Goal: Transaction & Acquisition: Purchase product/service

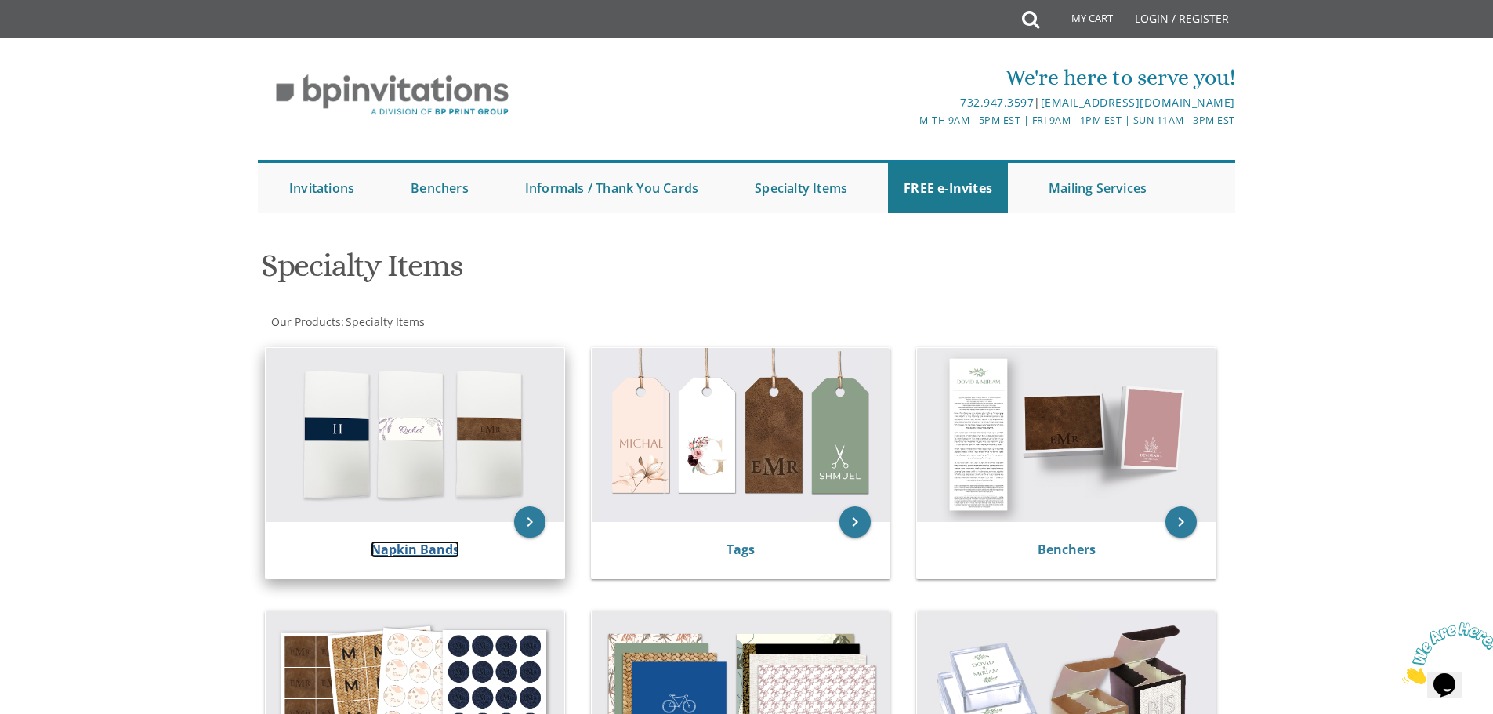
click at [403, 546] on link "Napkin Bands" at bounding box center [415, 549] width 89 height 17
click at [430, 555] on link "Napkin Bands" at bounding box center [415, 549] width 89 height 17
click at [422, 469] on img at bounding box center [415, 435] width 299 height 174
click at [437, 556] on link "Napkin Bands" at bounding box center [415, 549] width 89 height 17
click at [424, 550] on link "Napkin Bands" at bounding box center [415, 549] width 89 height 17
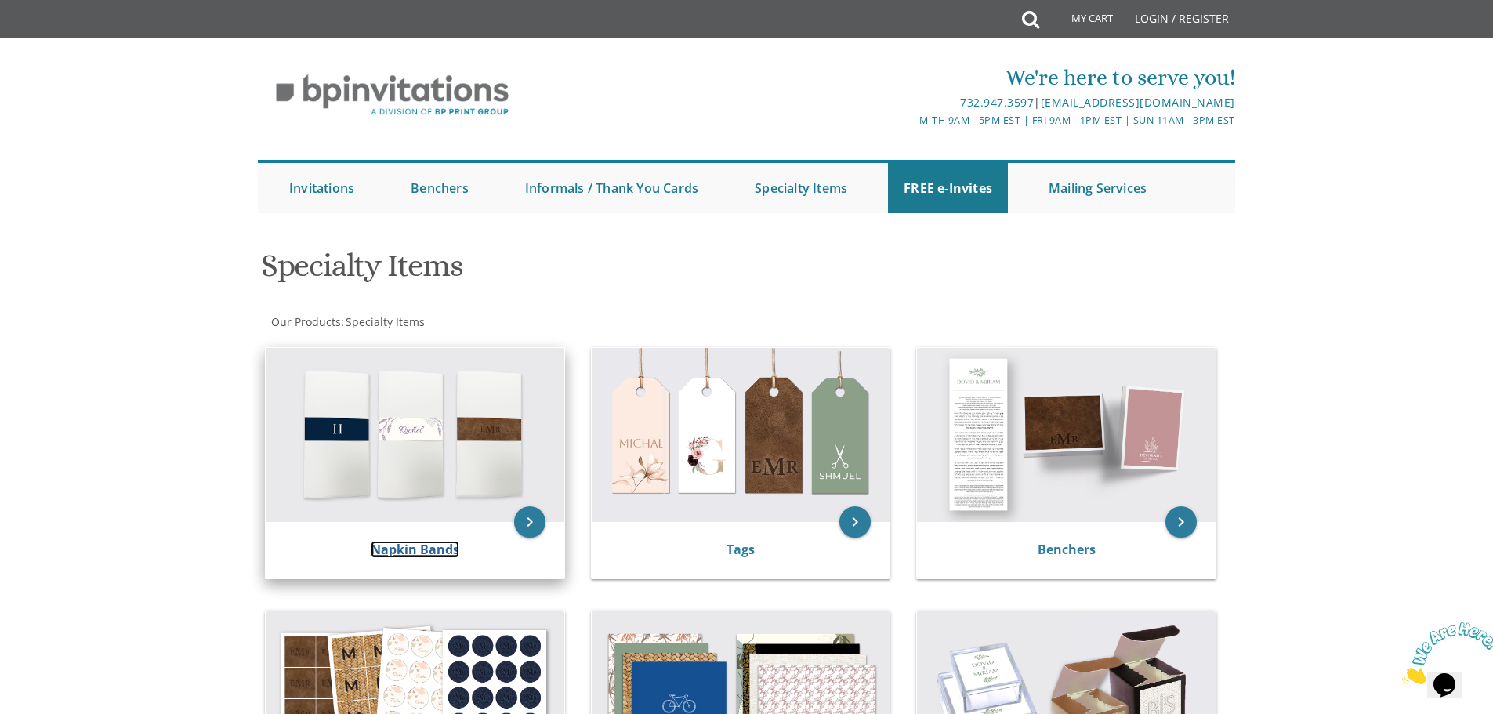
click at [424, 550] on link "Napkin Bands" at bounding box center [415, 549] width 89 height 17
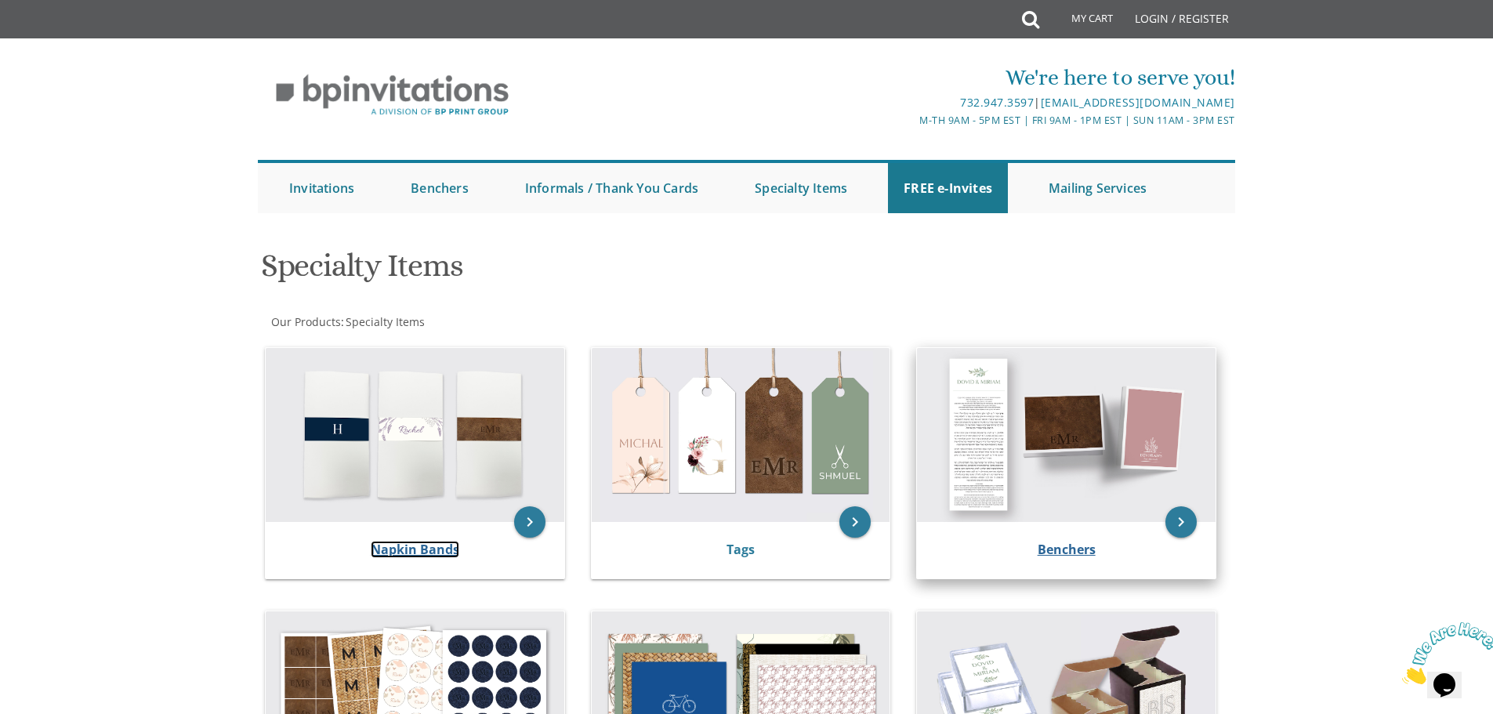
scroll to position [418, 0]
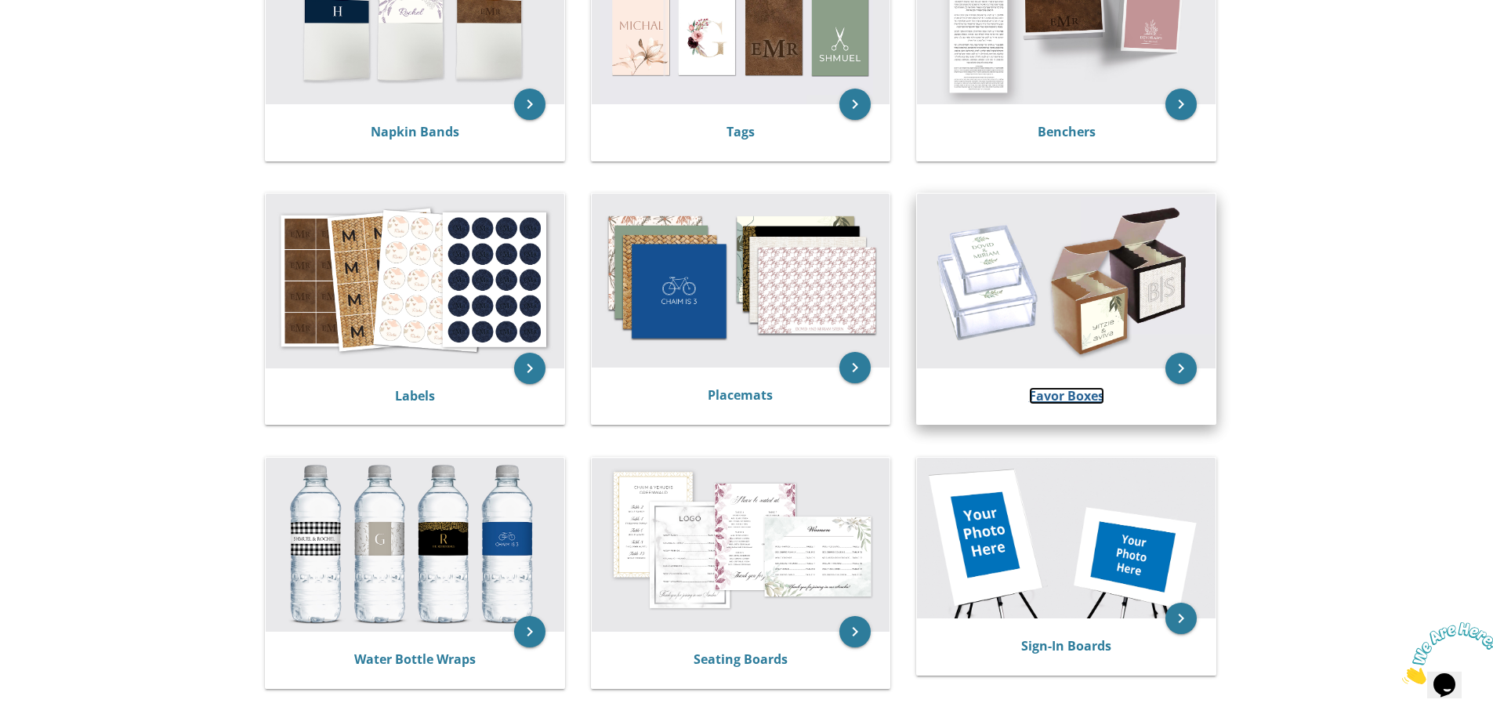
click at [1081, 389] on link "Favor Boxes" at bounding box center [1066, 395] width 75 height 17
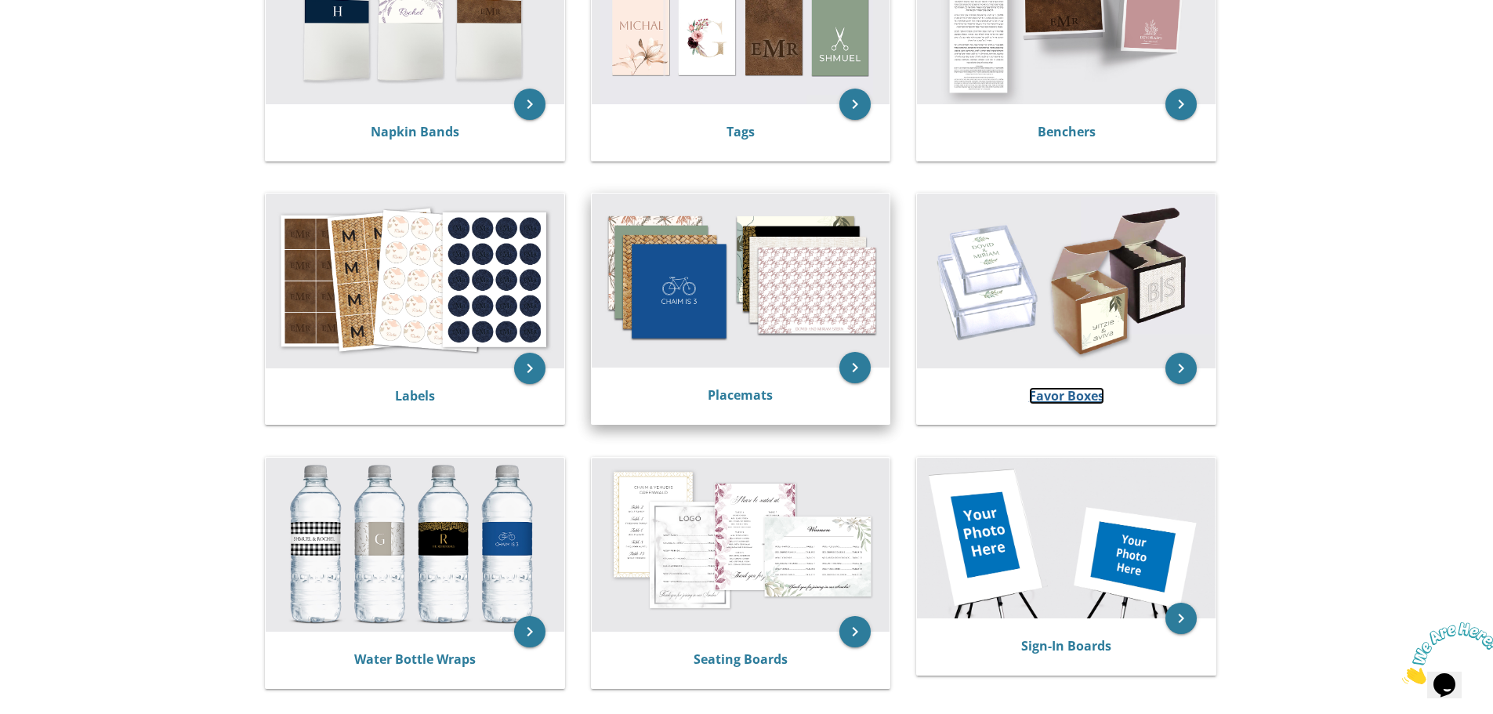
scroll to position [0, 0]
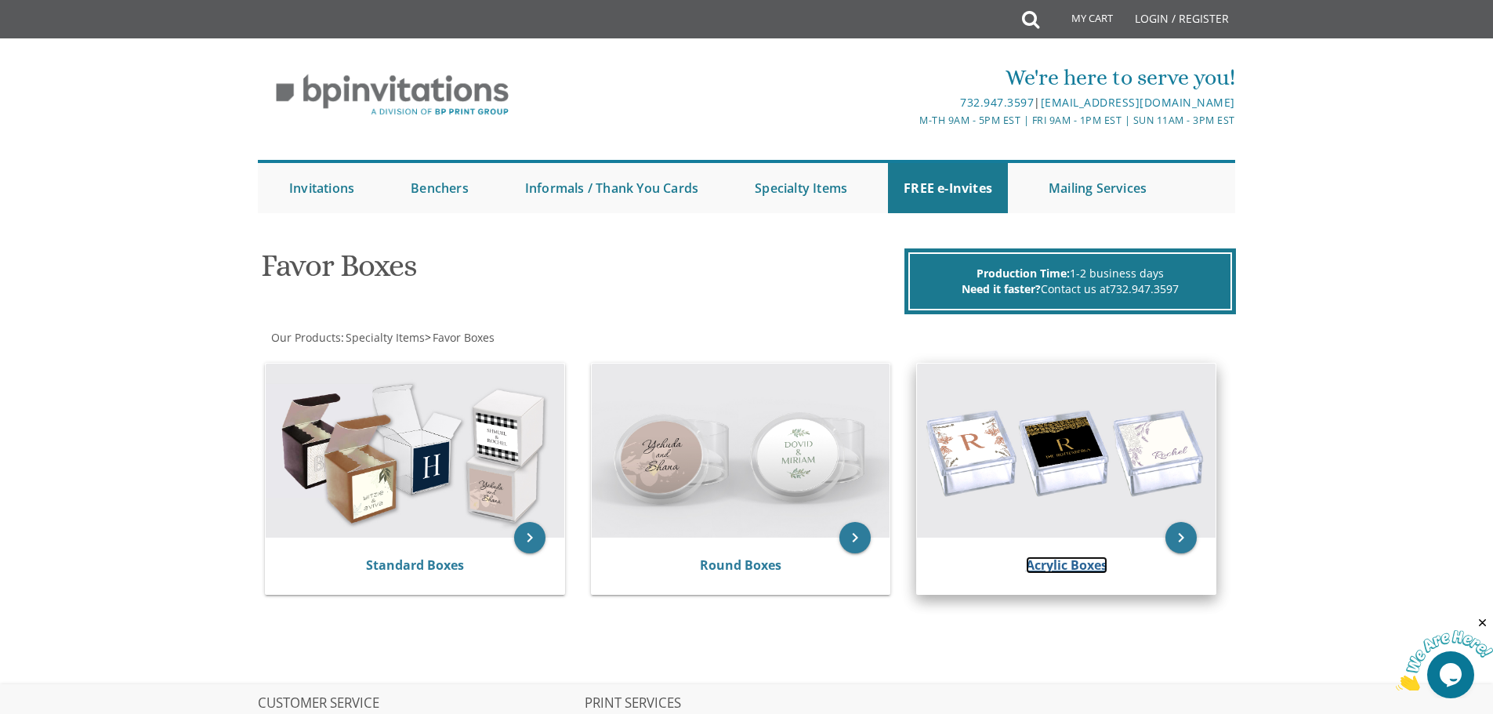
click at [1042, 563] on link "Acrylic Boxes" at bounding box center [1067, 564] width 82 height 17
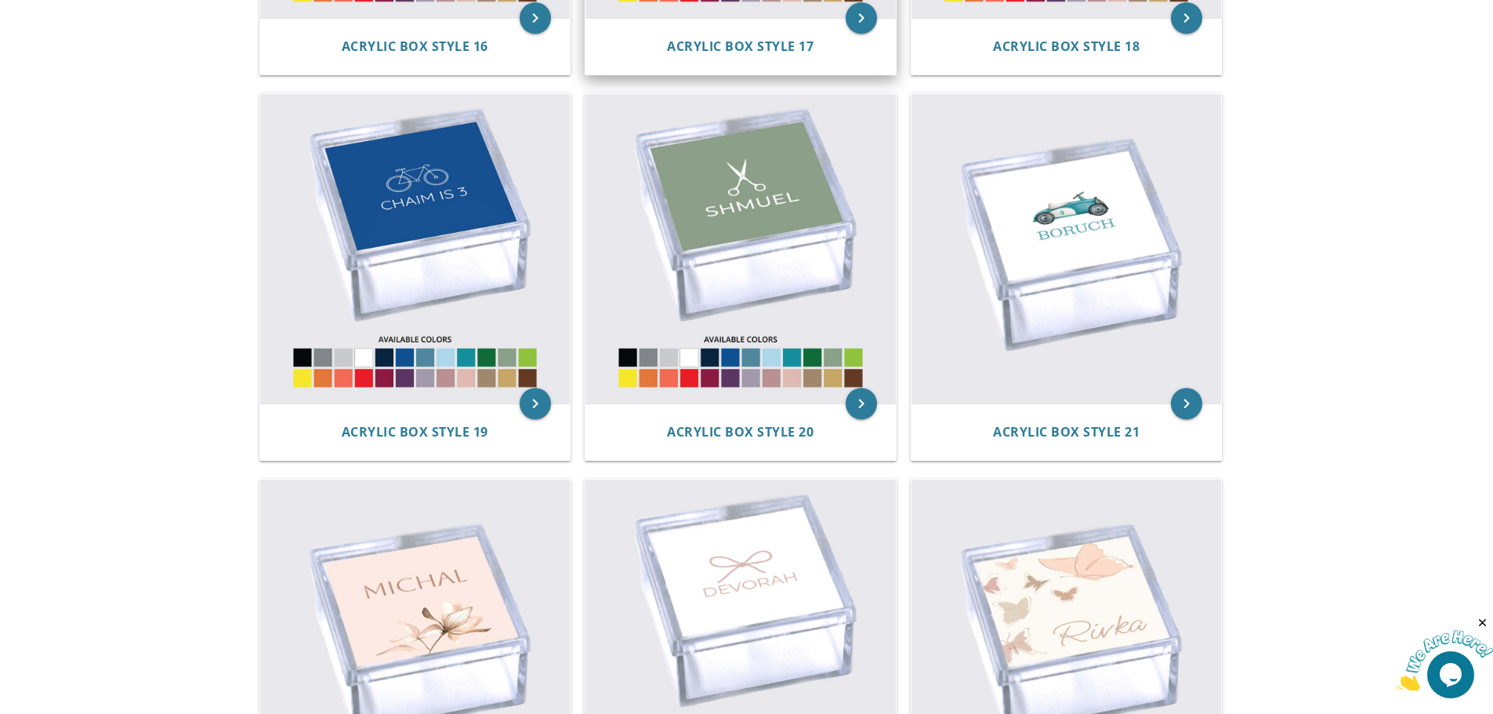
scroll to position [2926, 0]
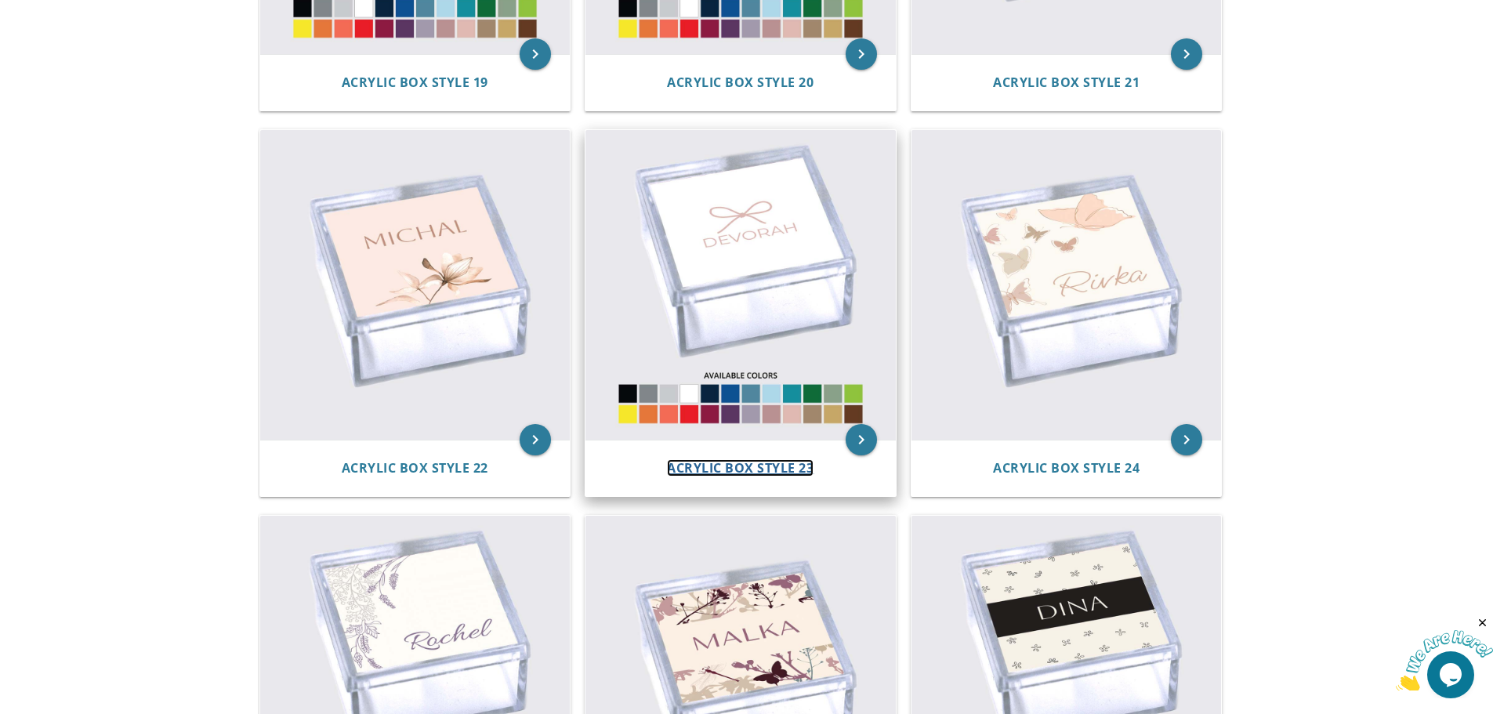
click at [755, 460] on span "Acrylic Box Style 23" at bounding box center [740, 467] width 147 height 17
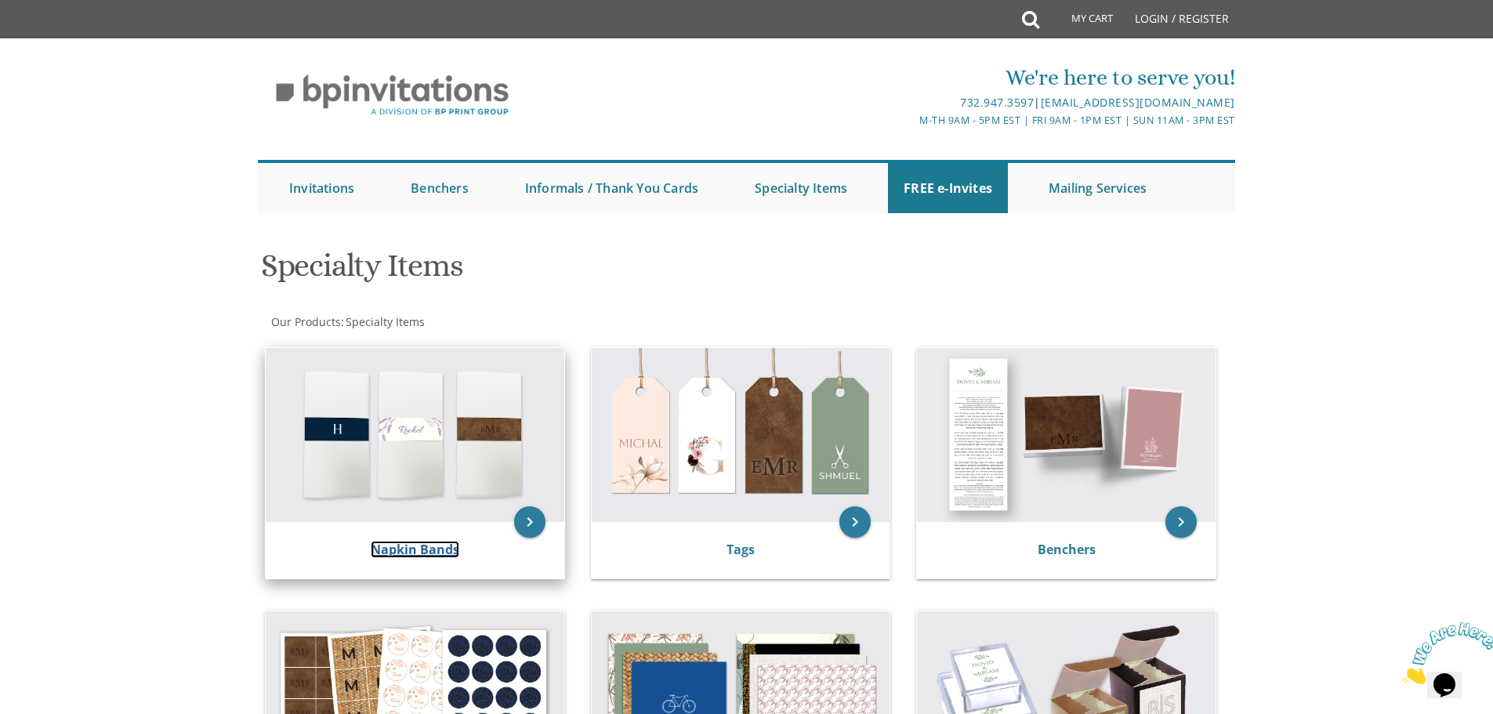
click at [426, 553] on link "Napkin Bands" at bounding box center [415, 549] width 89 height 17
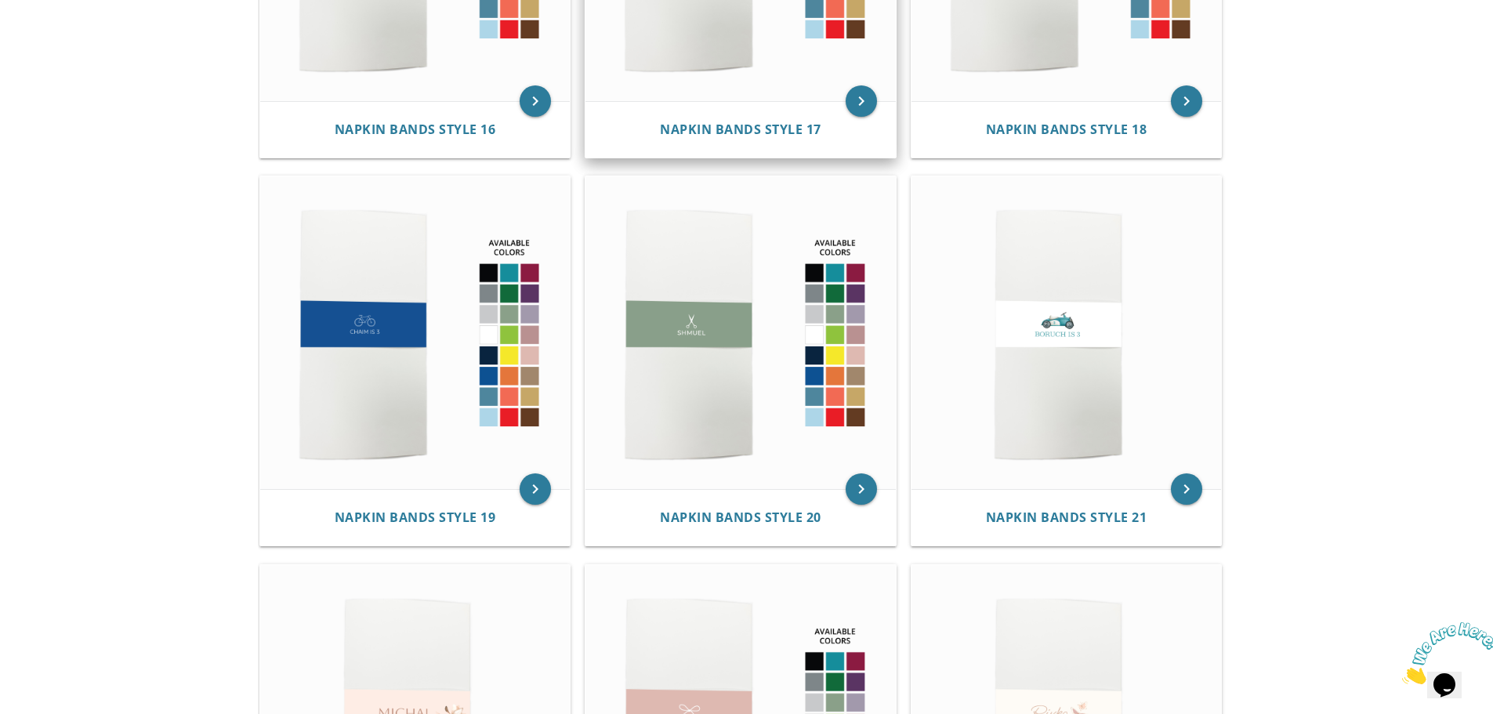
scroll to position [2926, 0]
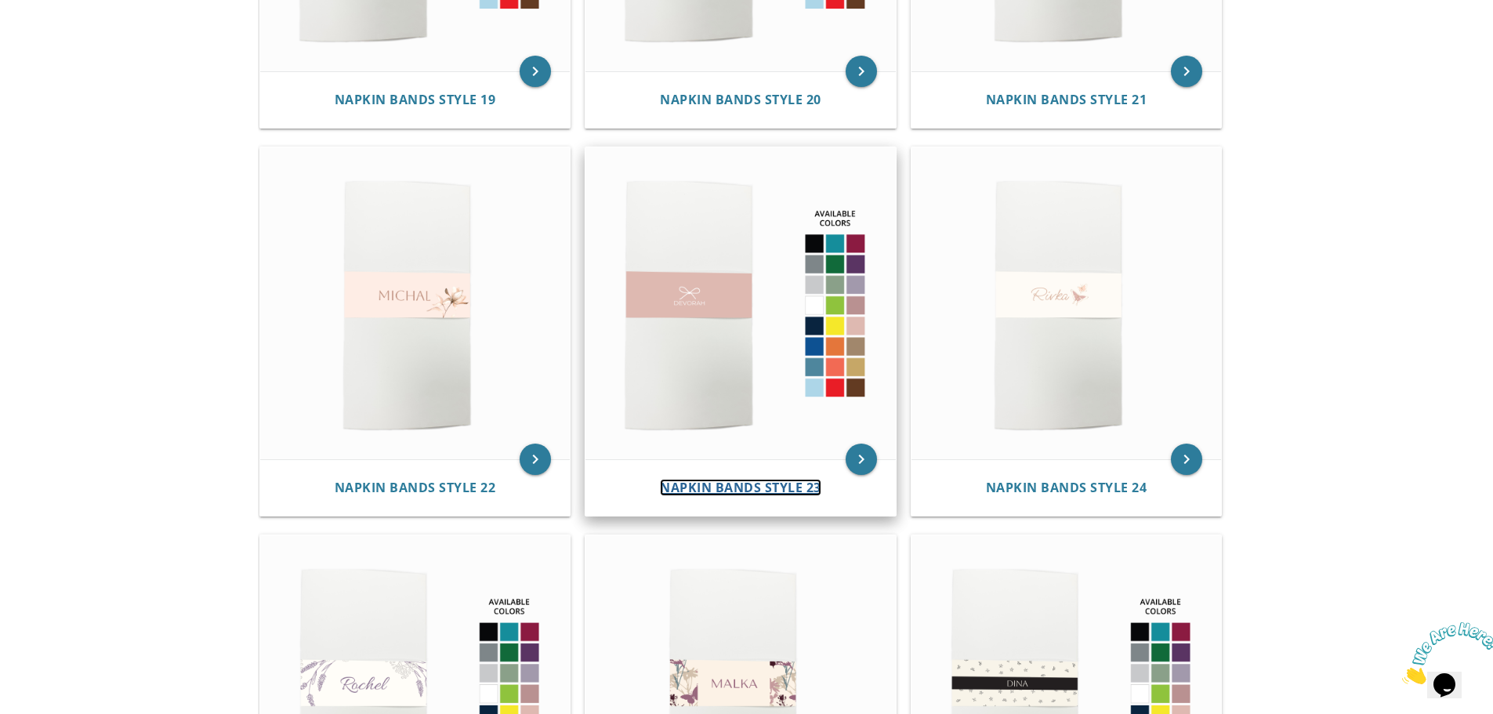
click at [736, 487] on span "Napkin Bands Style 23" at bounding box center [740, 487] width 161 height 17
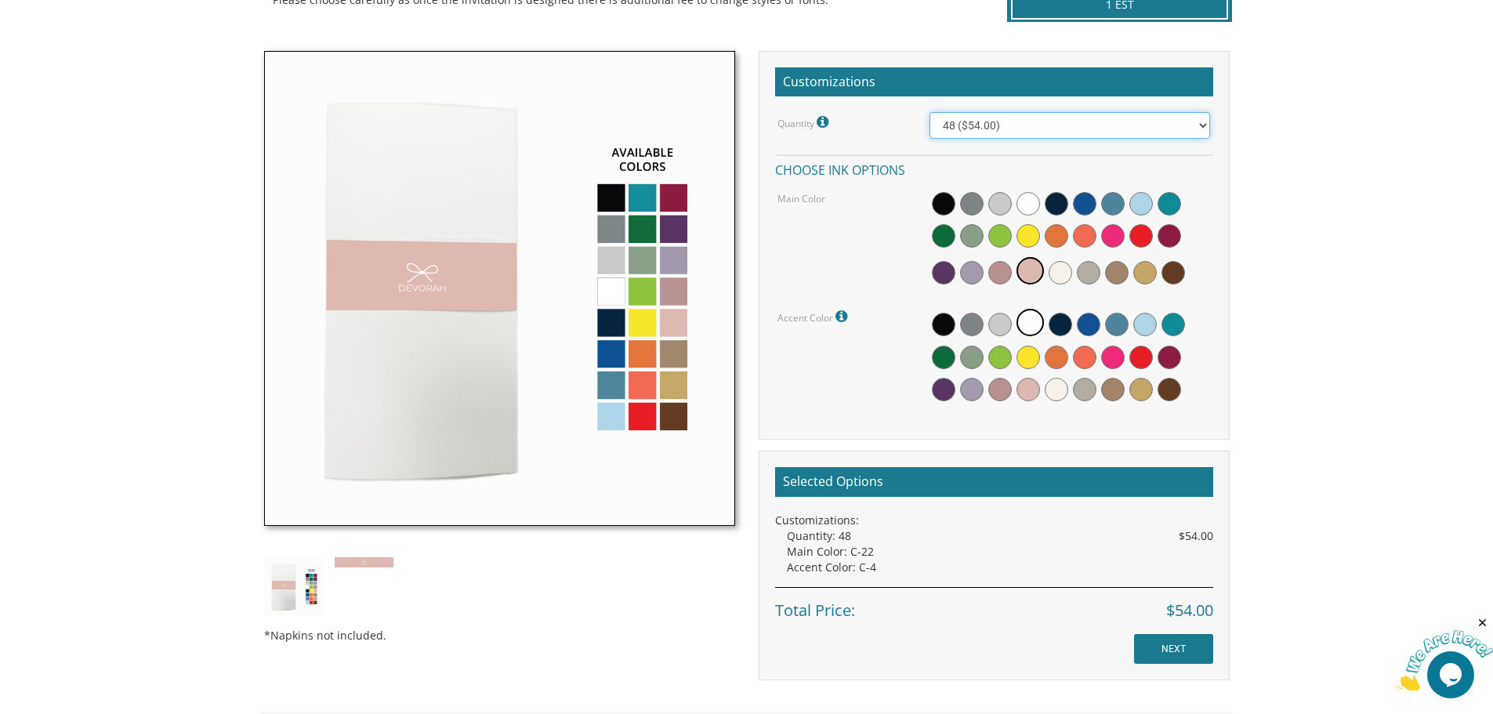
click at [1063, 123] on select "48 ($54.00) 96 ($72.00) 144 ($99.00) 192 ($126.00)" at bounding box center [1069, 125] width 281 height 27
drag, startPoint x: 1063, startPoint y: 123, endPoint x: 1068, endPoint y: 100, distance: 24.1
click at [1063, 123] on select "48 ($54.00) 96 ($72.00) 144 ($99.00) 192 ($126.00)" at bounding box center [1069, 125] width 281 height 27
